Goal: Task Accomplishment & Management: Use online tool/utility

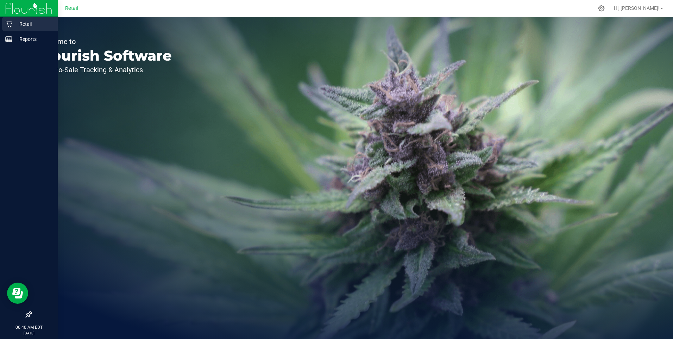
click at [8, 21] on icon at bounding box center [8, 23] width 7 height 7
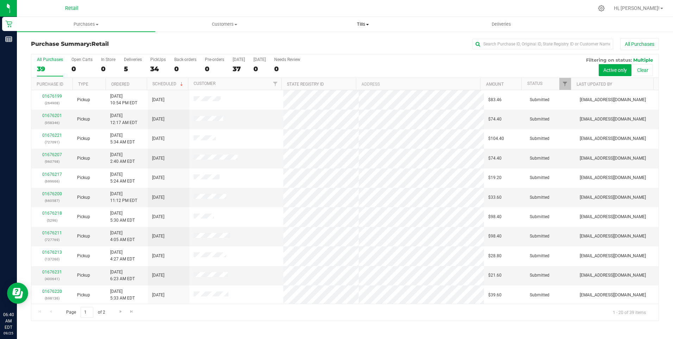
click at [338, 24] on span "Tills" at bounding box center [363, 24] width 138 height 6
click at [325, 43] on span "Manage tills" at bounding box center [318, 42] width 48 height 6
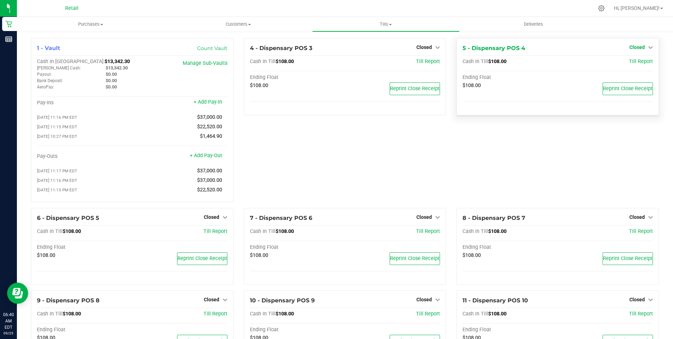
click at [338, 44] on span "Closed" at bounding box center [637, 47] width 15 height 6
click at [338, 64] on link "Open Till" at bounding box center [637, 62] width 19 height 6
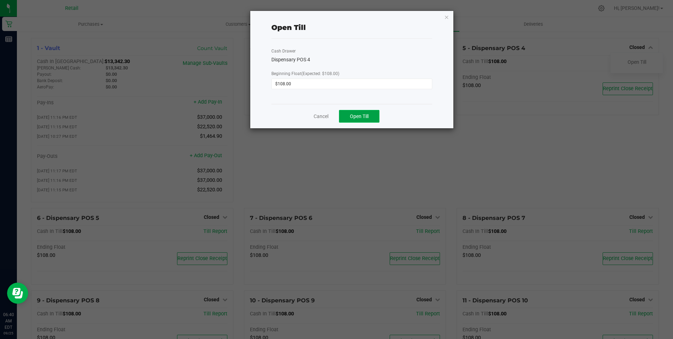
click at [338, 117] on span "Open Till" at bounding box center [359, 116] width 19 height 6
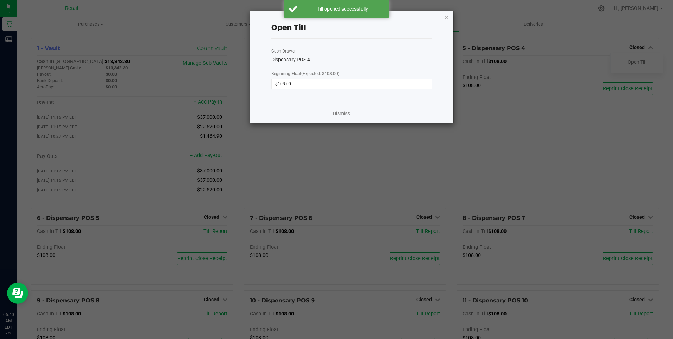
click at [338, 114] on link "Dismiss" at bounding box center [341, 113] width 17 height 7
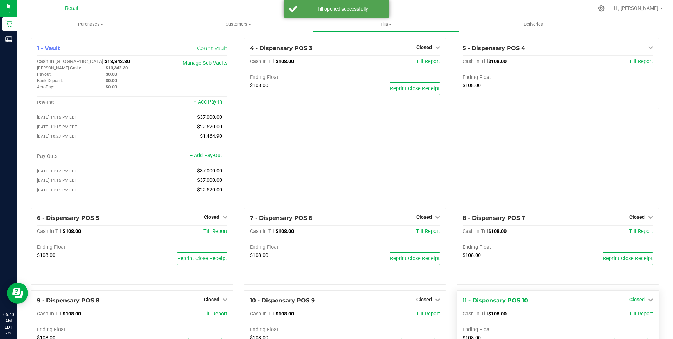
click at [338, 301] on span "Closed" at bounding box center [637, 299] width 15 height 6
click at [338, 316] on link "Open Till" at bounding box center [637, 314] width 19 height 6
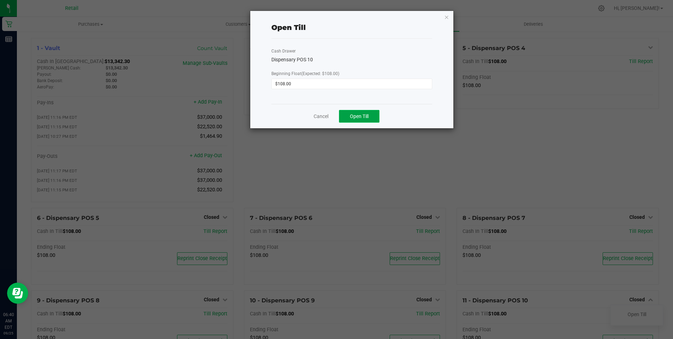
click at [338, 119] on span "Open Till" at bounding box center [359, 116] width 19 height 6
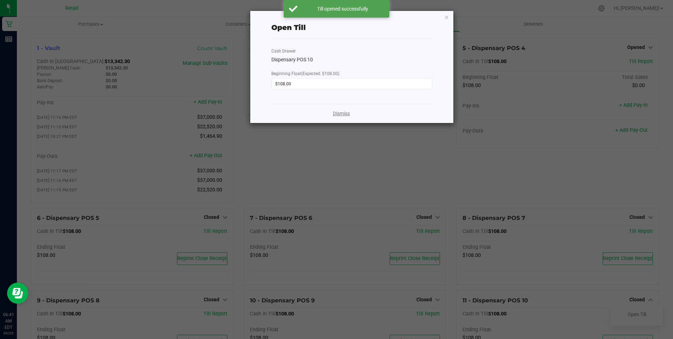
click at [338, 115] on link "Dismiss" at bounding box center [341, 113] width 17 height 7
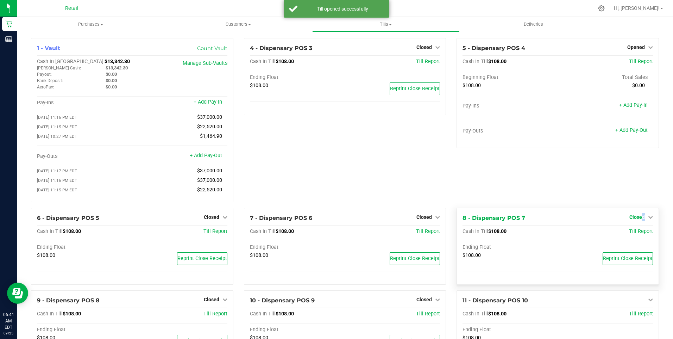
click at [338, 220] on span "Closed" at bounding box center [637, 217] width 15 height 6
drag, startPoint x: 639, startPoint y: 221, endPoint x: 632, endPoint y: 235, distance: 14.5
click at [338, 234] on link "Open Till" at bounding box center [637, 232] width 19 height 6
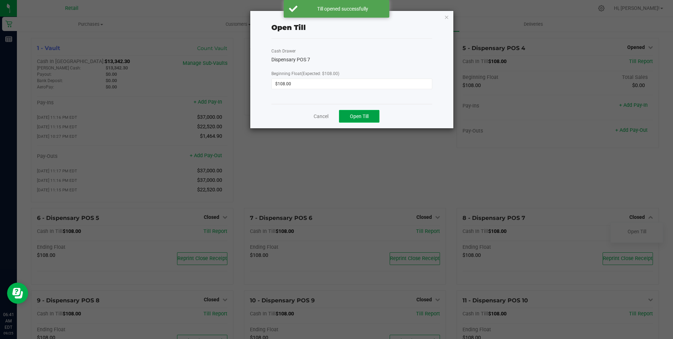
click at [338, 117] on span "Open Till" at bounding box center [359, 116] width 19 height 6
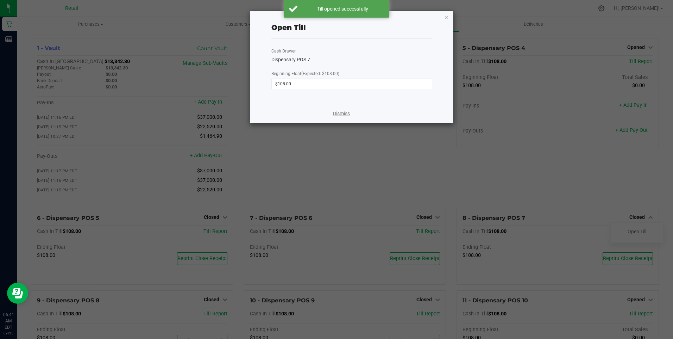
drag, startPoint x: 345, startPoint y: 114, endPoint x: 367, endPoint y: 137, distance: 31.9
click at [338, 114] on link "Dismiss" at bounding box center [341, 113] width 17 height 7
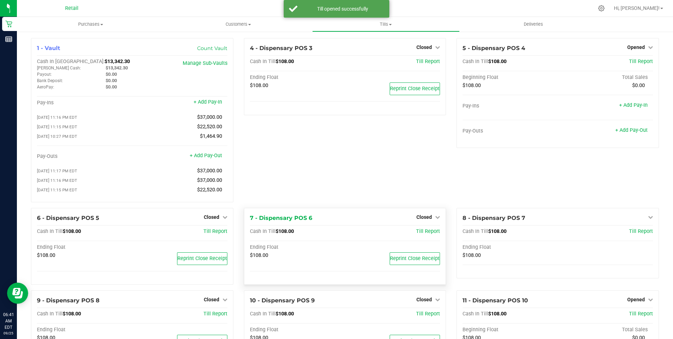
click at [338, 217] on div "Closed" at bounding box center [429, 217] width 24 height 8
click at [338, 220] on span "Closed" at bounding box center [424, 217] width 15 height 6
click at [338, 229] on div "Open Till" at bounding box center [424, 232] width 53 height 21
click at [338, 234] on link "Open Till" at bounding box center [424, 232] width 19 height 6
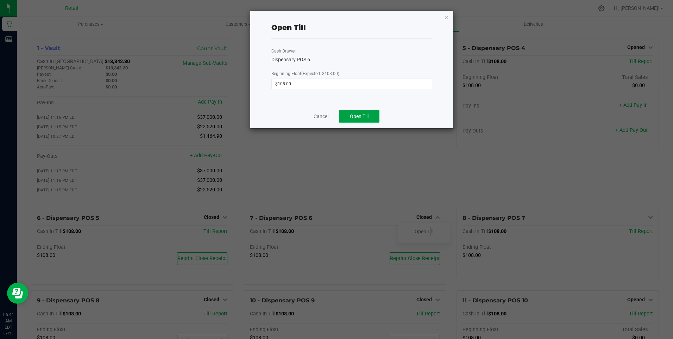
click at [338, 116] on span "Open Till" at bounding box center [359, 116] width 19 height 6
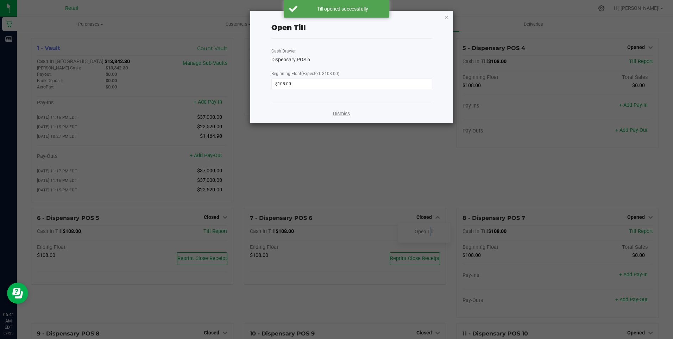
click at [338, 114] on link "Dismiss" at bounding box center [341, 113] width 17 height 7
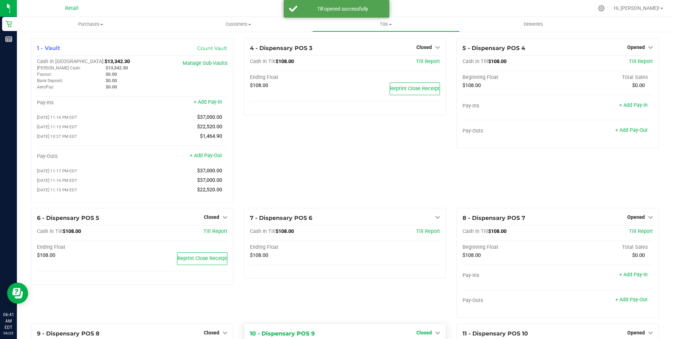
click at [338, 325] on span "Closed" at bounding box center [424, 333] width 15 height 6
click at [338, 325] on div "Closed" at bounding box center [429, 332] width 24 height 8
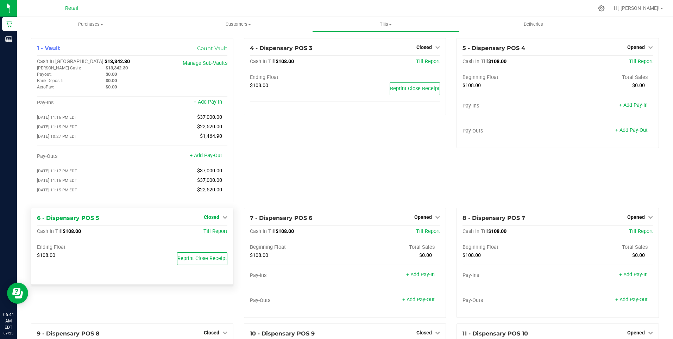
click at [208, 220] on span "Closed" at bounding box center [211, 217] width 15 height 6
click at [212, 234] on link "Open Till" at bounding box center [211, 232] width 19 height 6
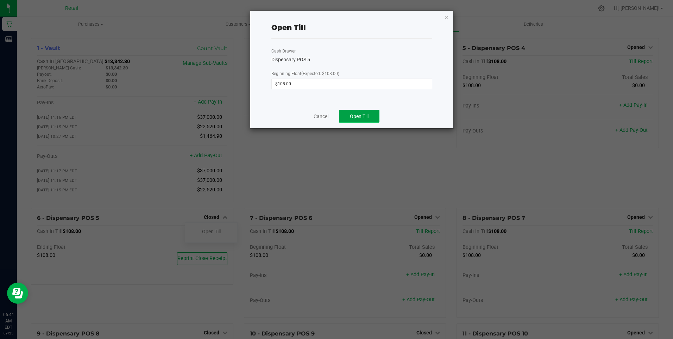
click at [338, 117] on span "Open Till" at bounding box center [359, 116] width 19 height 6
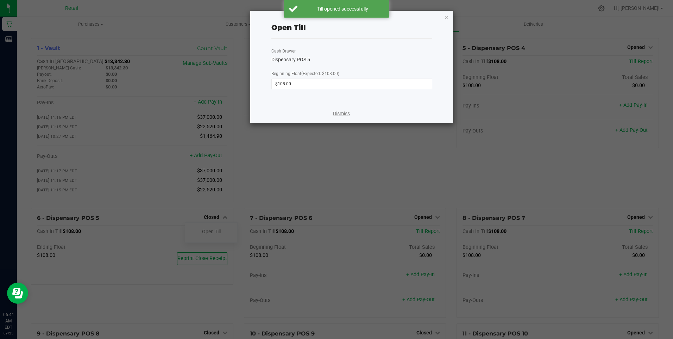
click at [338, 110] on link "Dismiss" at bounding box center [341, 113] width 17 height 7
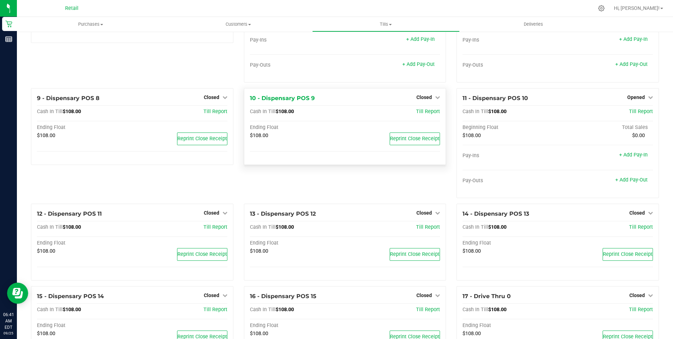
scroll to position [246, 0]
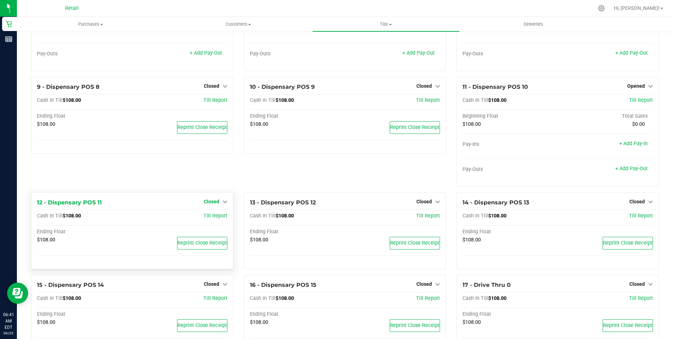
click at [210, 204] on span "Closed" at bounding box center [211, 202] width 15 height 6
click at [210, 219] on link "Open Till" at bounding box center [211, 216] width 19 height 6
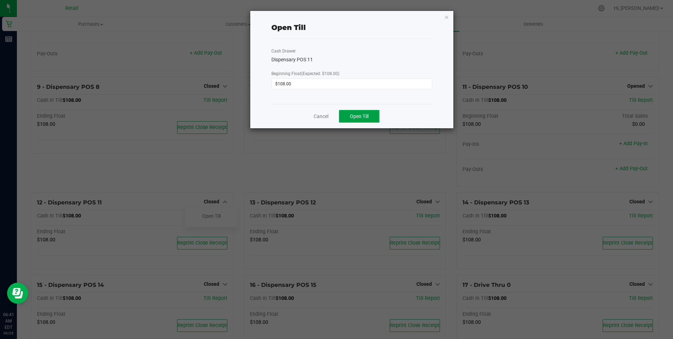
click at [338, 118] on span "Open Till" at bounding box center [359, 116] width 19 height 6
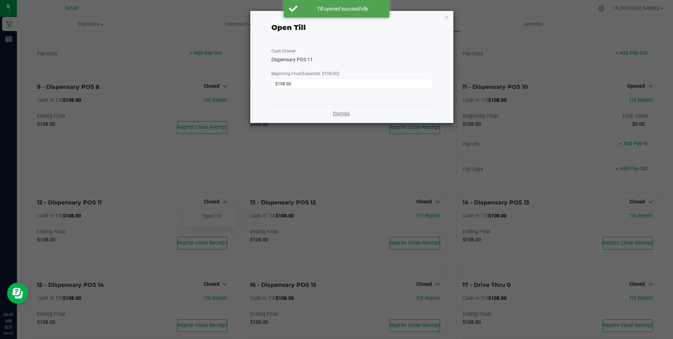
click at [338, 113] on link "Dismiss" at bounding box center [341, 113] width 17 height 7
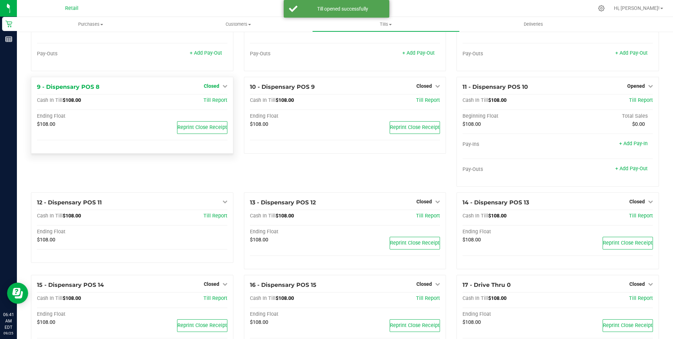
click at [212, 89] on span "Closed" at bounding box center [211, 86] width 15 height 6
click at [215, 100] on div "Open Till" at bounding box center [211, 100] width 52 height 9
click at [216, 103] on link "Open Till" at bounding box center [211, 101] width 19 height 6
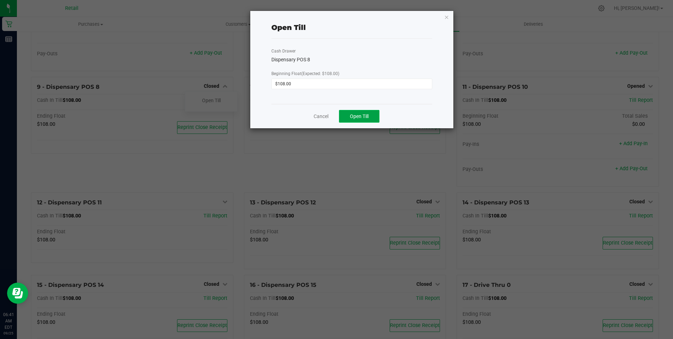
click at [338, 114] on span "Open Till" at bounding box center [359, 116] width 19 height 6
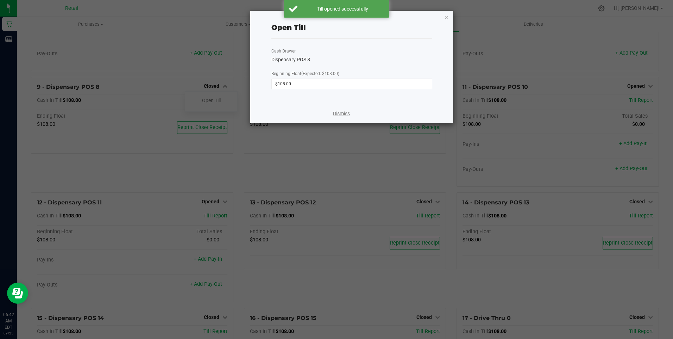
click at [338, 114] on link "Dismiss" at bounding box center [341, 113] width 17 height 7
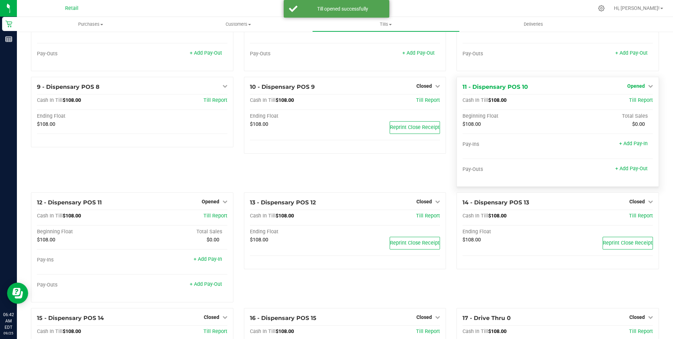
click at [338, 89] on span "Opened" at bounding box center [637, 86] width 18 height 6
click at [338, 102] on link "Close Till" at bounding box center [637, 101] width 19 height 6
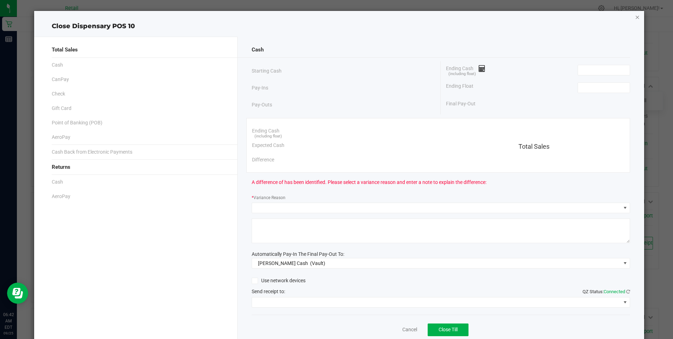
click at [338, 19] on icon "button" at bounding box center [637, 17] width 5 height 8
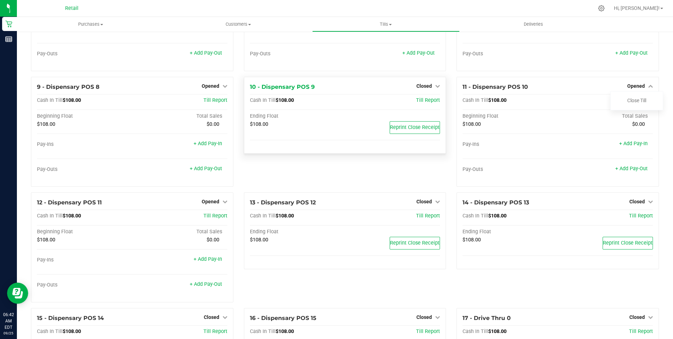
click at [338, 86] on div "Closed" at bounding box center [429, 86] width 24 height 8
click at [338, 87] on span "Closed" at bounding box center [424, 86] width 15 height 6
click at [338, 103] on link "Open Till" at bounding box center [424, 101] width 19 height 6
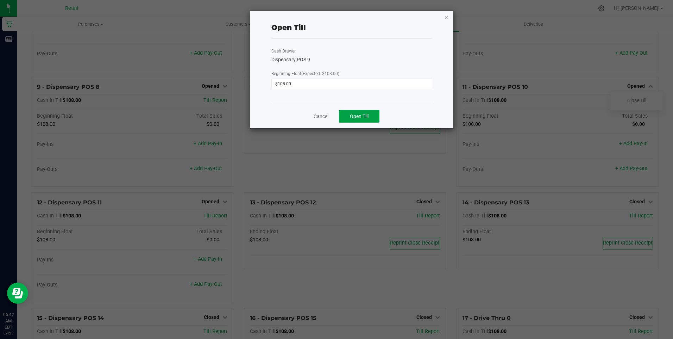
click at [338, 114] on span "Open Till" at bounding box center [359, 116] width 19 height 6
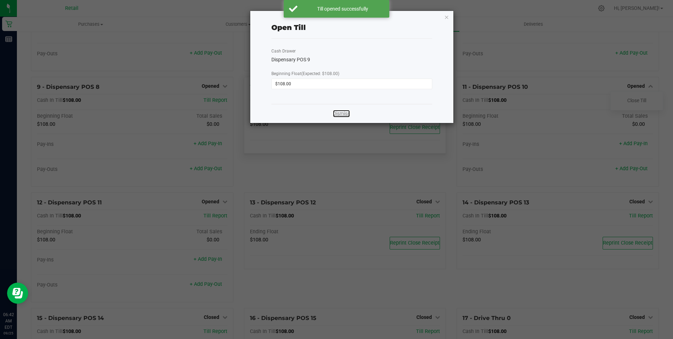
click at [338, 113] on link "Dismiss" at bounding box center [341, 113] width 17 height 7
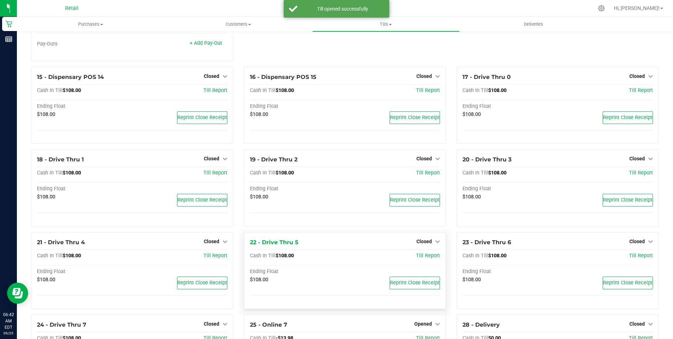
scroll to position [589, 0]
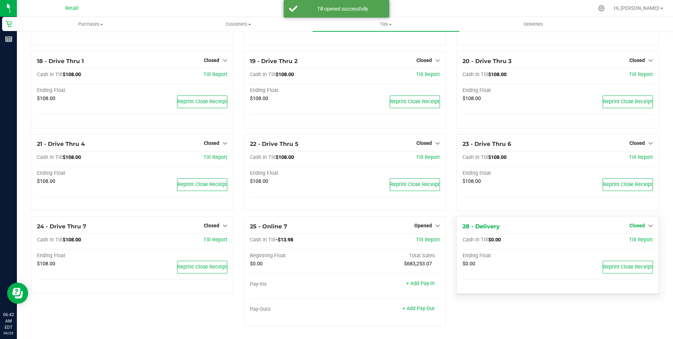
click at [338, 225] on span "Closed" at bounding box center [637, 226] width 15 height 6
click at [338, 241] on link "Open Till" at bounding box center [637, 240] width 19 height 6
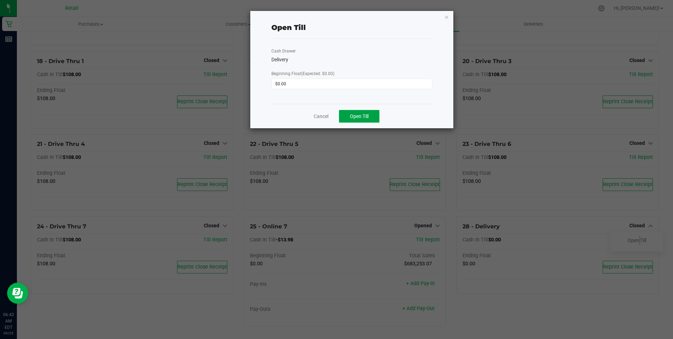
drag, startPoint x: 360, startPoint y: 116, endPoint x: 363, endPoint y: 116, distance: 3.6
click at [338, 116] on span "Open Till" at bounding box center [359, 116] width 19 height 6
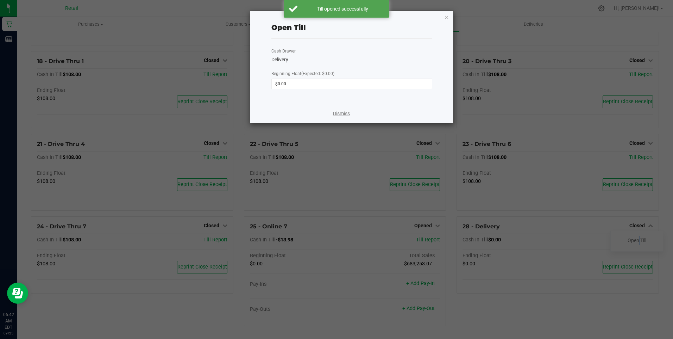
click at [338, 117] on link "Dismiss" at bounding box center [341, 113] width 17 height 7
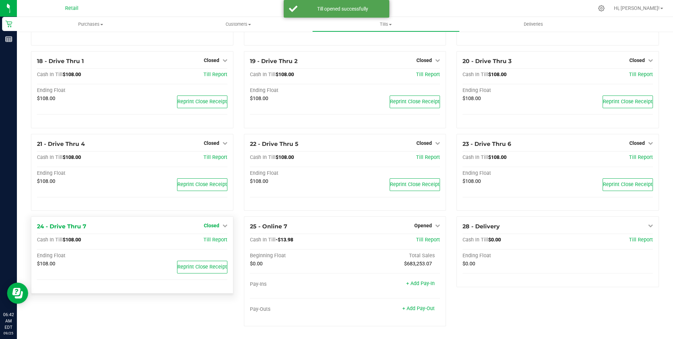
click at [210, 225] on span "Closed" at bounding box center [211, 226] width 15 height 6
click at [212, 240] on link "Open Till" at bounding box center [211, 240] width 19 height 6
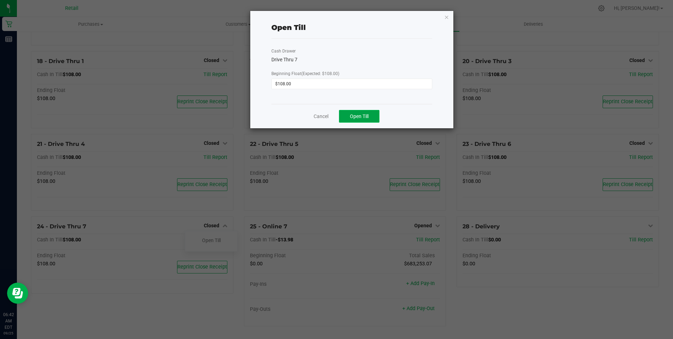
click at [338, 116] on button "Open Till" at bounding box center [359, 116] width 40 height 13
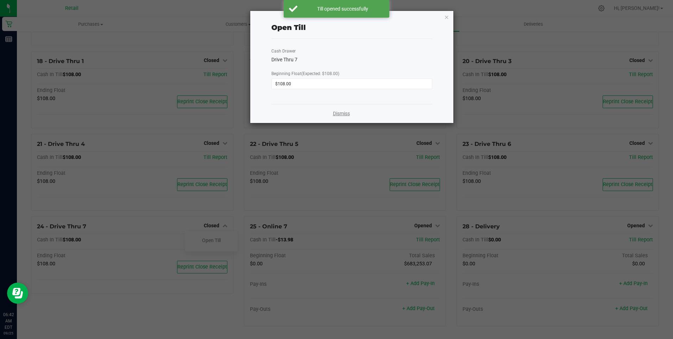
click at [338, 114] on link "Dismiss" at bounding box center [341, 113] width 17 height 7
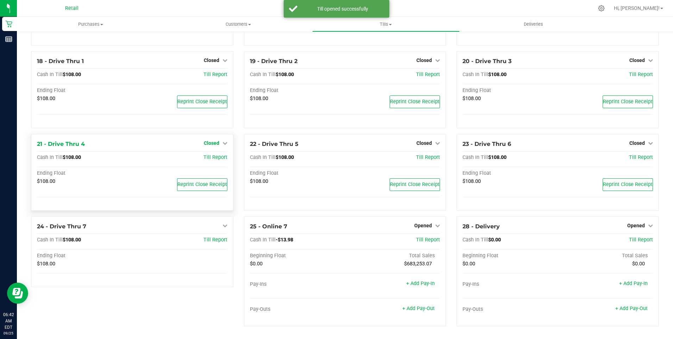
click at [213, 144] on span "Closed" at bounding box center [211, 143] width 15 height 6
click at [214, 158] on link "Open Till" at bounding box center [211, 158] width 19 height 6
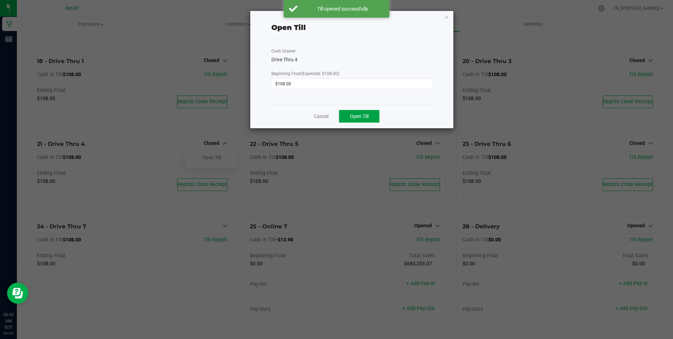
drag, startPoint x: 369, startPoint y: 122, endPoint x: 369, endPoint y: 118, distance: 4.6
click at [338, 119] on button "Open Till" at bounding box center [359, 116] width 40 height 13
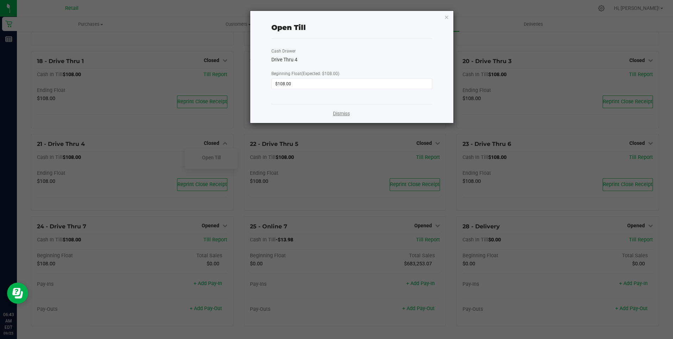
click at [338, 113] on link "Dismiss" at bounding box center [341, 113] width 17 height 7
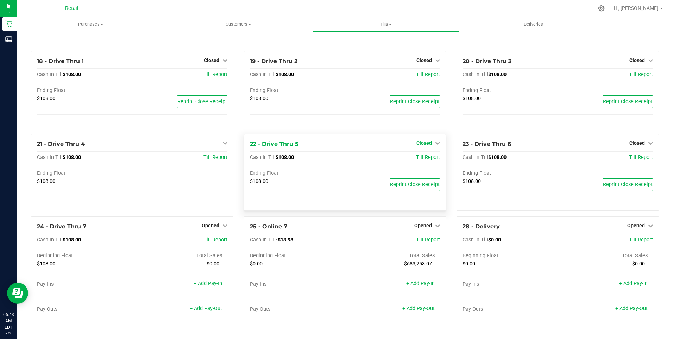
click at [338, 143] on link "Closed" at bounding box center [429, 143] width 24 height 6
click at [338, 157] on link "Open Till" at bounding box center [424, 158] width 19 height 6
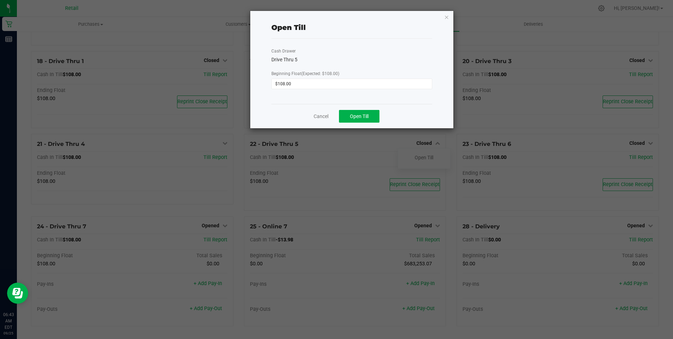
click at [338, 108] on div "Cancel Open Till" at bounding box center [351, 116] width 161 height 24
click at [338, 118] on span "Open Till" at bounding box center [359, 116] width 19 height 6
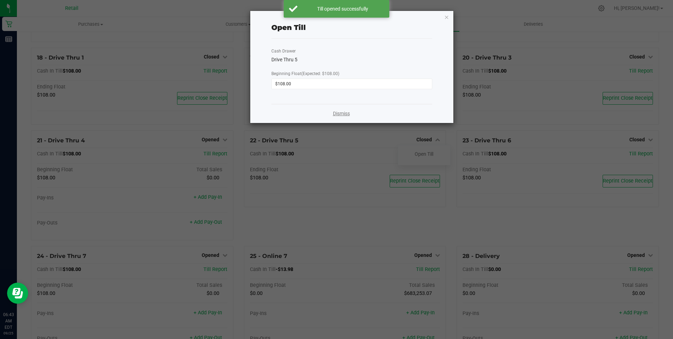
click at [338, 113] on link "Dismiss" at bounding box center [341, 113] width 17 height 7
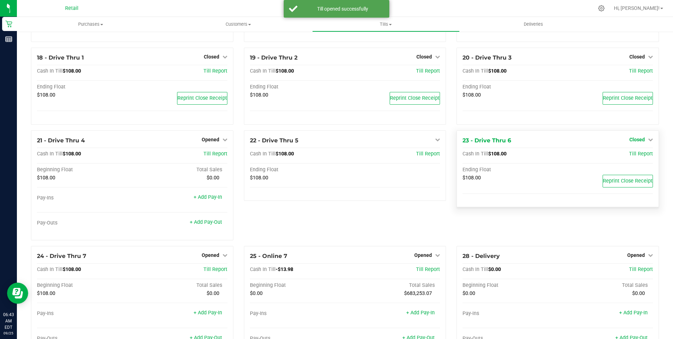
click at [338, 141] on span "Closed" at bounding box center [637, 140] width 15 height 6
click at [338, 157] on link "Open Till" at bounding box center [637, 154] width 19 height 6
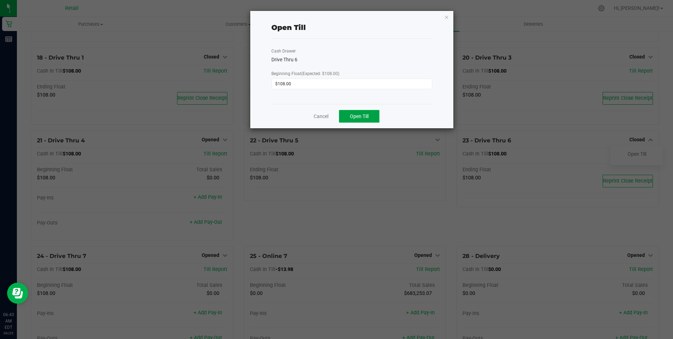
click at [338, 116] on button "Open Till" at bounding box center [359, 116] width 40 height 13
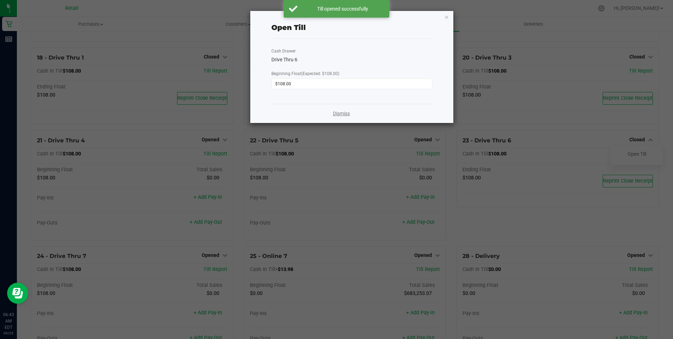
click at [338, 113] on link "Dismiss" at bounding box center [341, 113] width 17 height 7
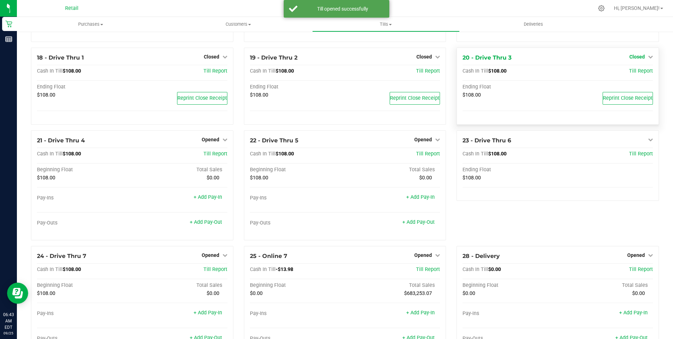
click at [338, 60] on span "Closed" at bounding box center [637, 57] width 15 height 6
click at [338, 74] on link "Open Till" at bounding box center [637, 72] width 19 height 6
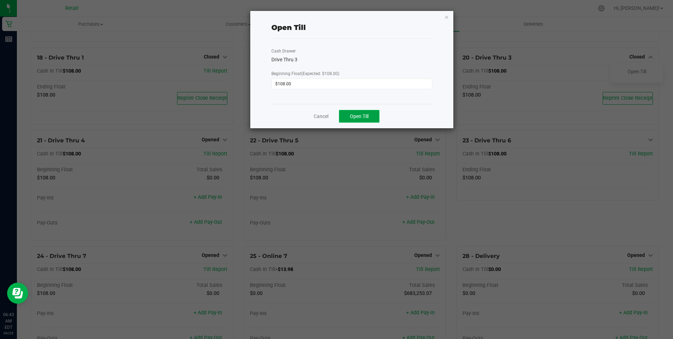
click at [338, 119] on button "Open Till" at bounding box center [359, 116] width 40 height 13
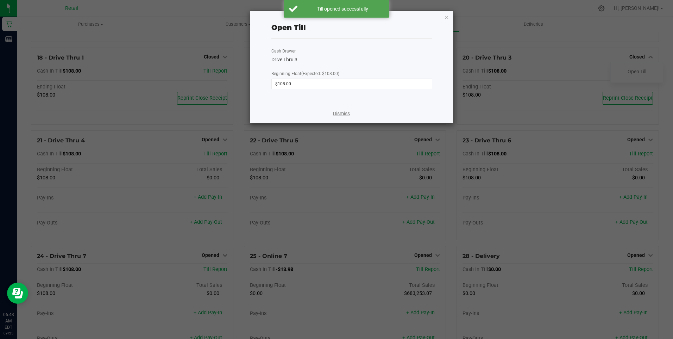
click at [338, 113] on link "Dismiss" at bounding box center [341, 113] width 17 height 7
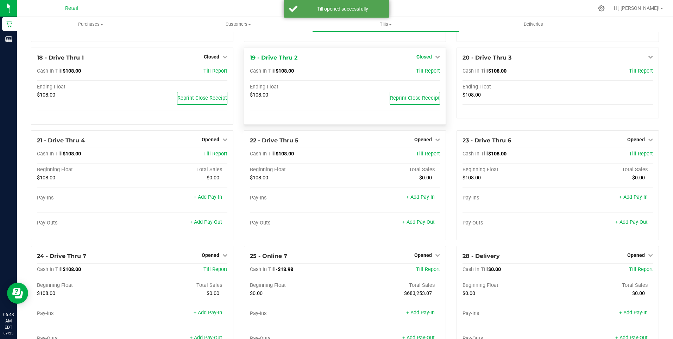
click at [338, 60] on span "Closed" at bounding box center [424, 57] width 15 height 6
click at [338, 74] on link "Open Till" at bounding box center [424, 72] width 19 height 6
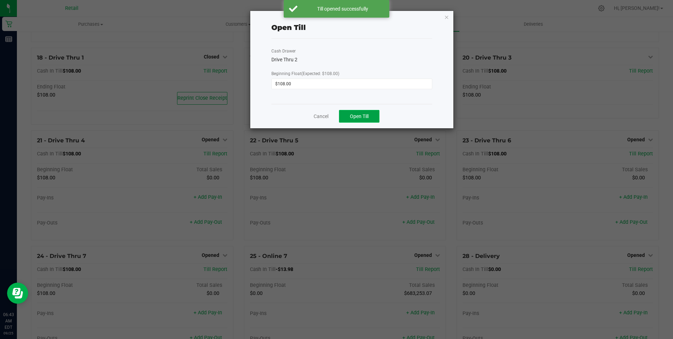
click at [338, 119] on button "Open Till" at bounding box center [359, 116] width 40 height 13
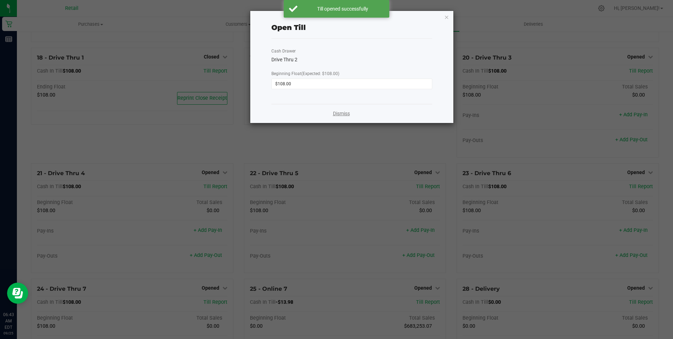
click at [338, 112] on link "Dismiss" at bounding box center [341, 113] width 17 height 7
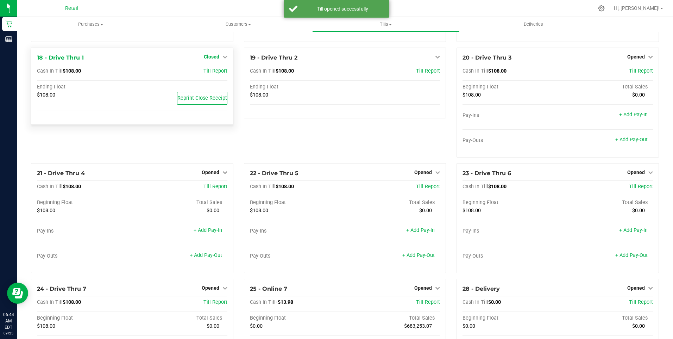
click at [217, 60] on span "Closed" at bounding box center [211, 57] width 15 height 6
click at [216, 74] on link "Open Till" at bounding box center [211, 72] width 19 height 6
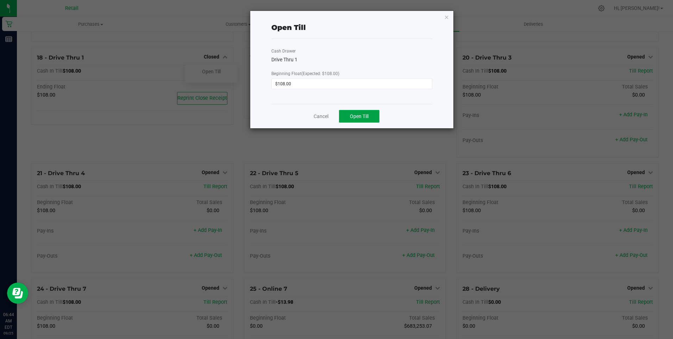
click at [338, 115] on span "Open Till" at bounding box center [359, 116] width 19 height 6
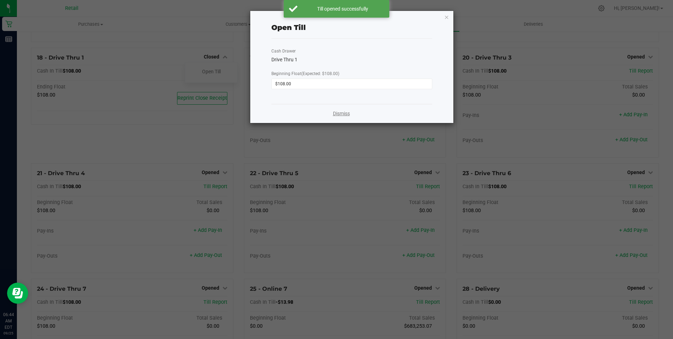
click at [335, 112] on link "Dismiss" at bounding box center [341, 113] width 17 height 7
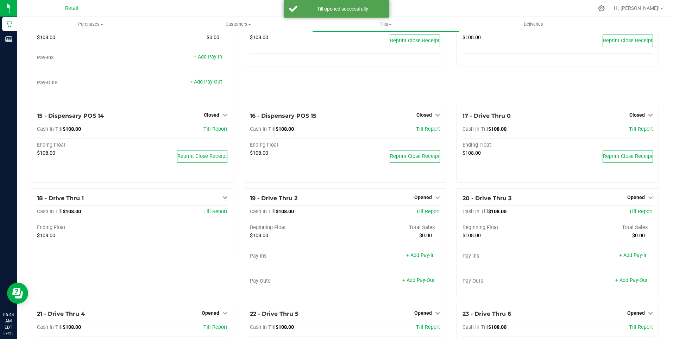
scroll to position [448, 0]
click at [338, 118] on span "Closed" at bounding box center [637, 115] width 15 height 6
click at [338, 132] on link "Open Till" at bounding box center [637, 130] width 19 height 6
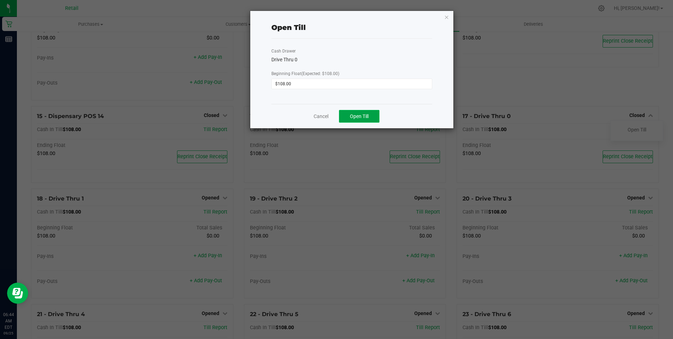
click at [338, 117] on button "Open Till" at bounding box center [359, 116] width 40 height 13
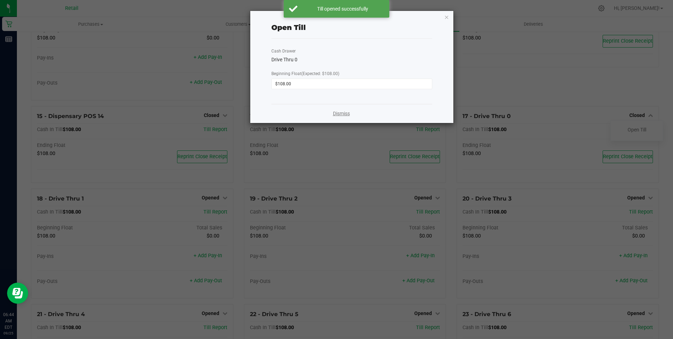
click at [338, 113] on link "Dismiss" at bounding box center [341, 113] width 17 height 7
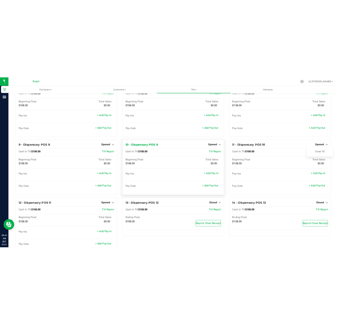
scroll to position [211, 0]
